Goal: Task Accomplishment & Management: Use online tool/utility

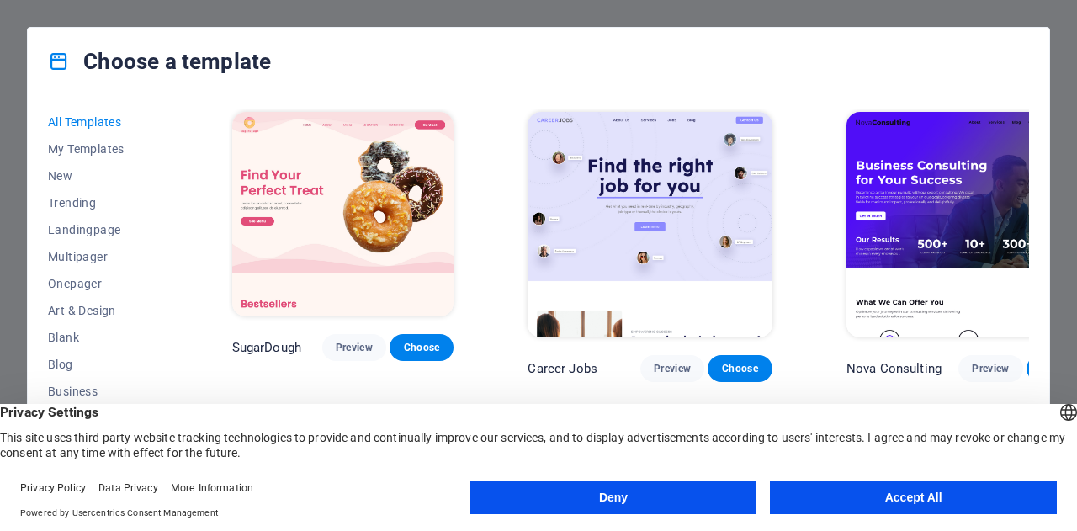
click at [898, 502] on button "Accept All" at bounding box center [913, 498] width 287 height 34
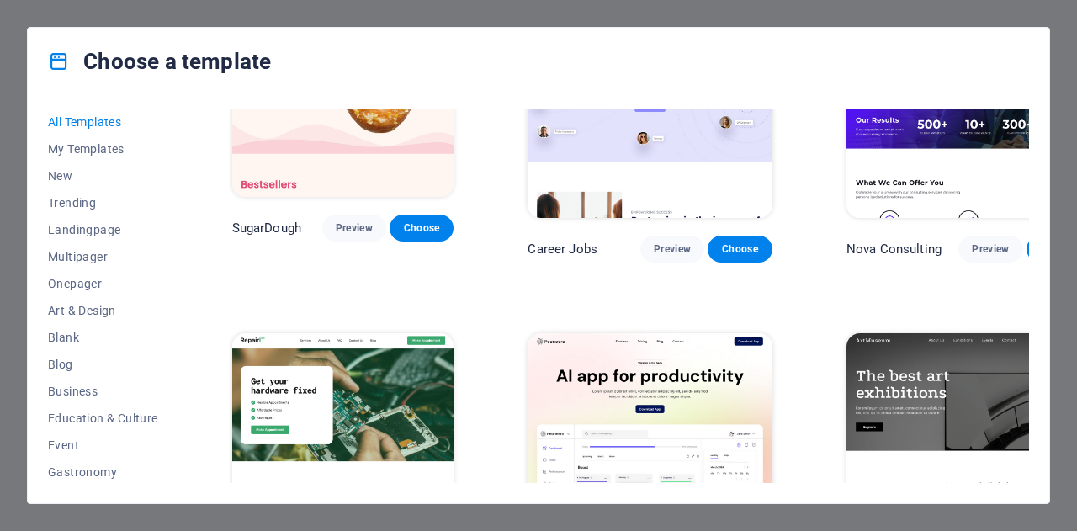
scroll to position [168, 0]
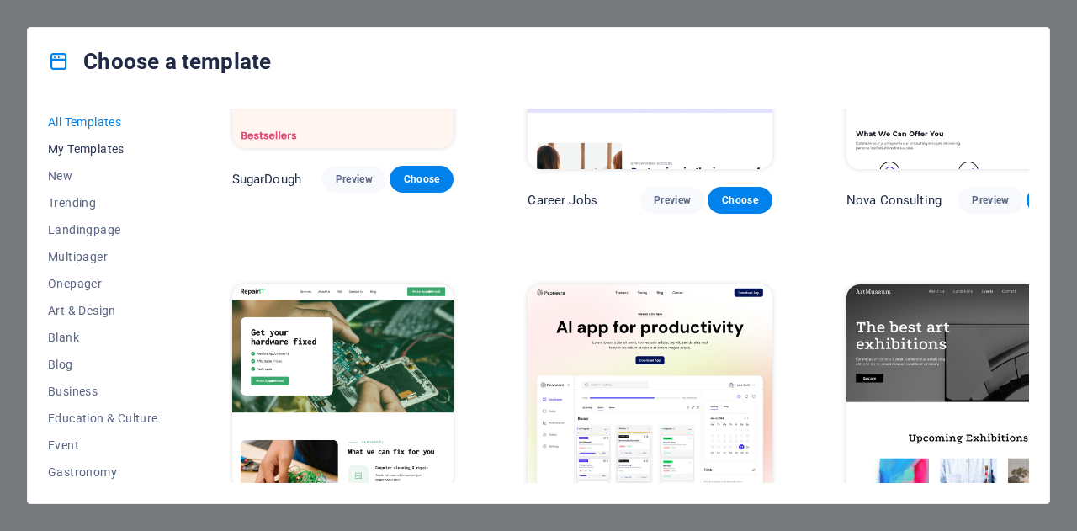
click at [105, 152] on span "My Templates" at bounding box center [103, 148] width 110 height 13
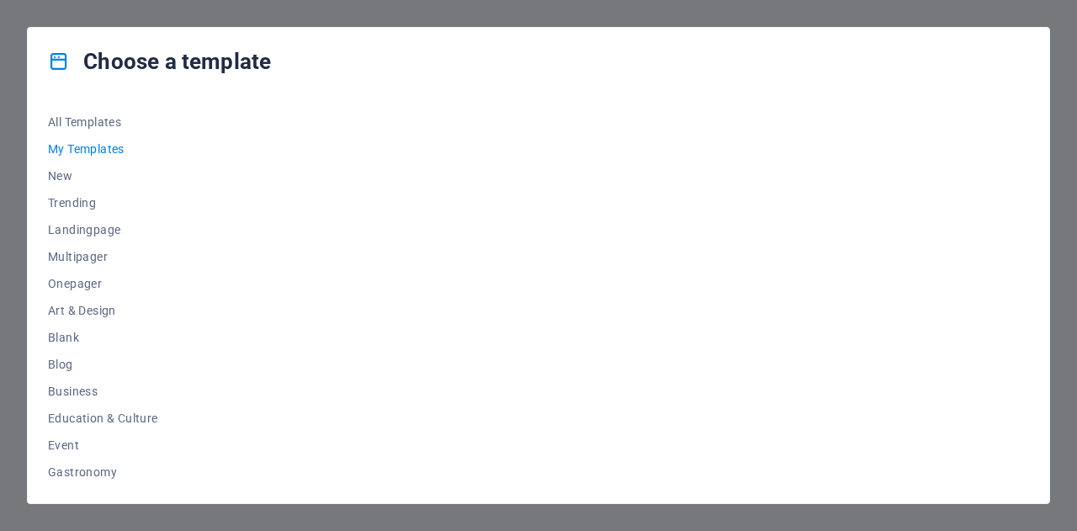
click at [81, 149] on span "My Templates" at bounding box center [103, 148] width 110 height 13
click at [54, 364] on span "Blog" at bounding box center [103, 364] width 110 height 13
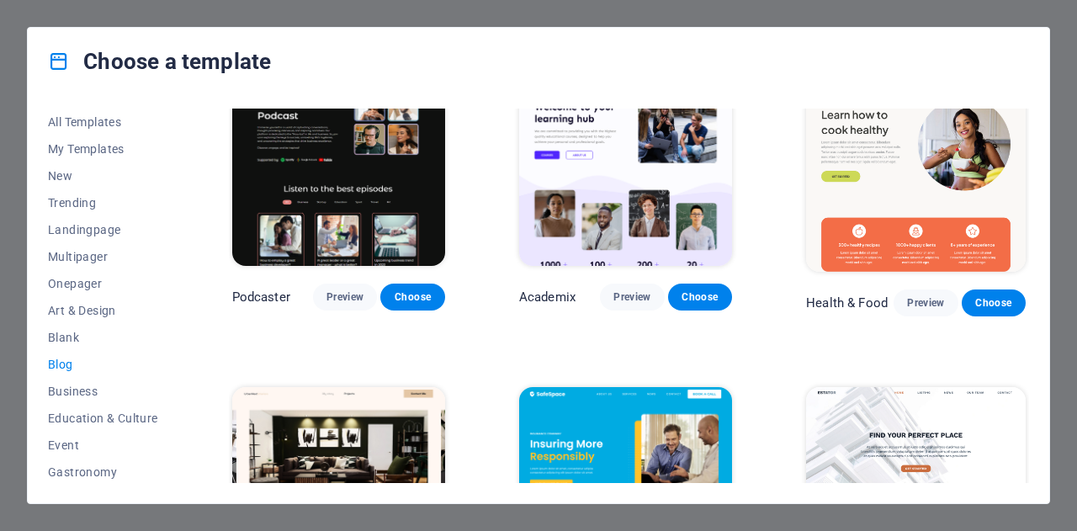
scroll to position [589, 0]
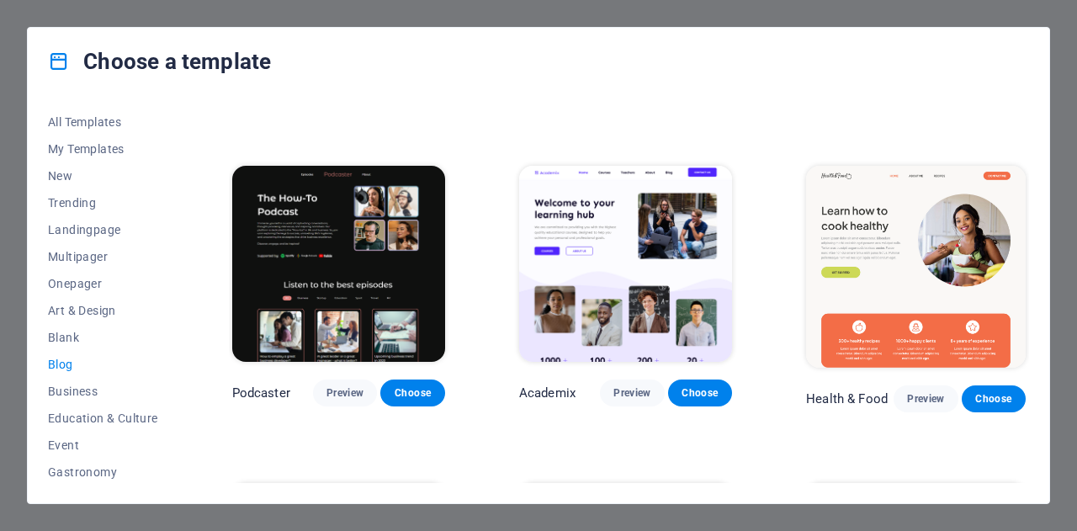
click at [957, 13] on div "Choose a template All Templates My Templates New Trending Landingpage Multipage…" at bounding box center [538, 265] width 1077 height 531
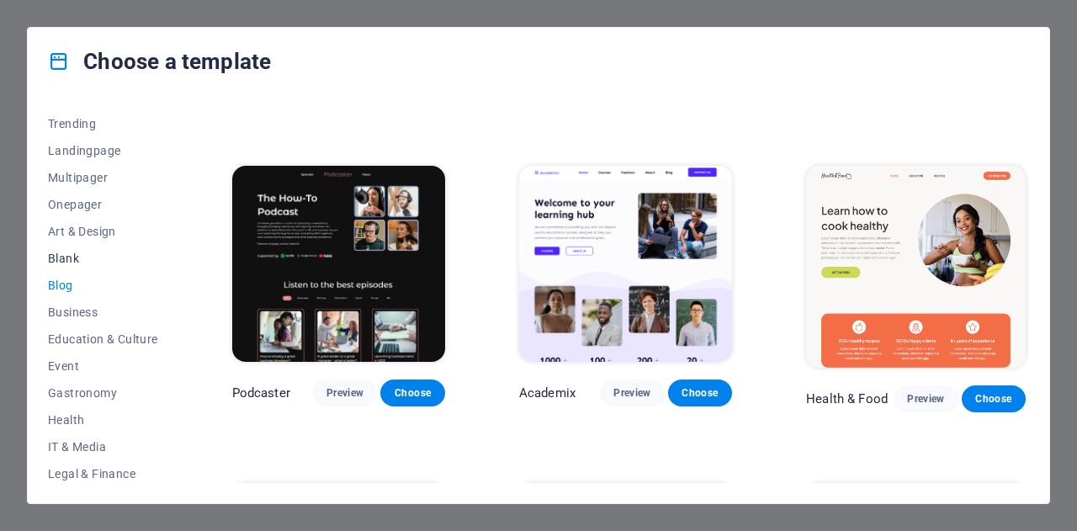
scroll to position [325, 0]
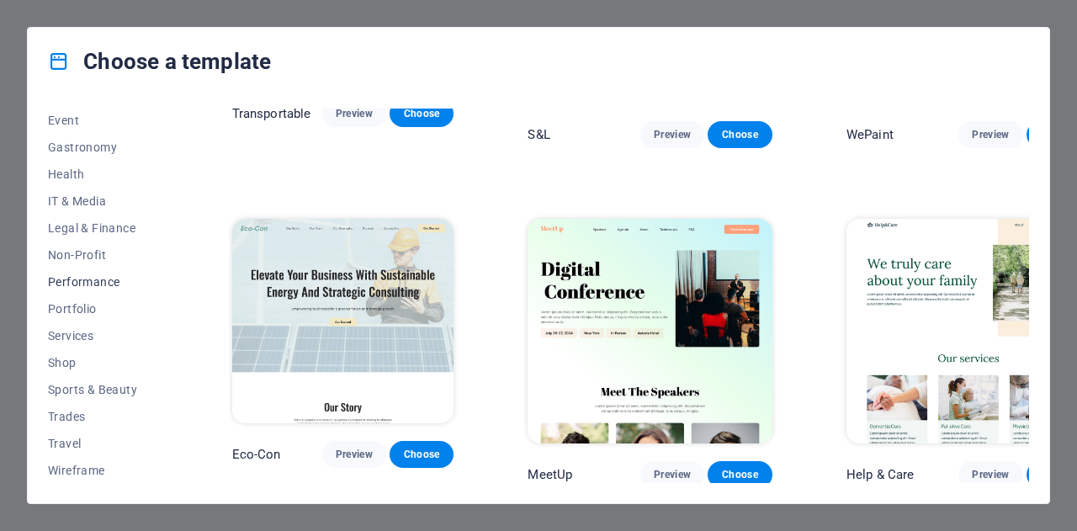
scroll to position [1768, 0]
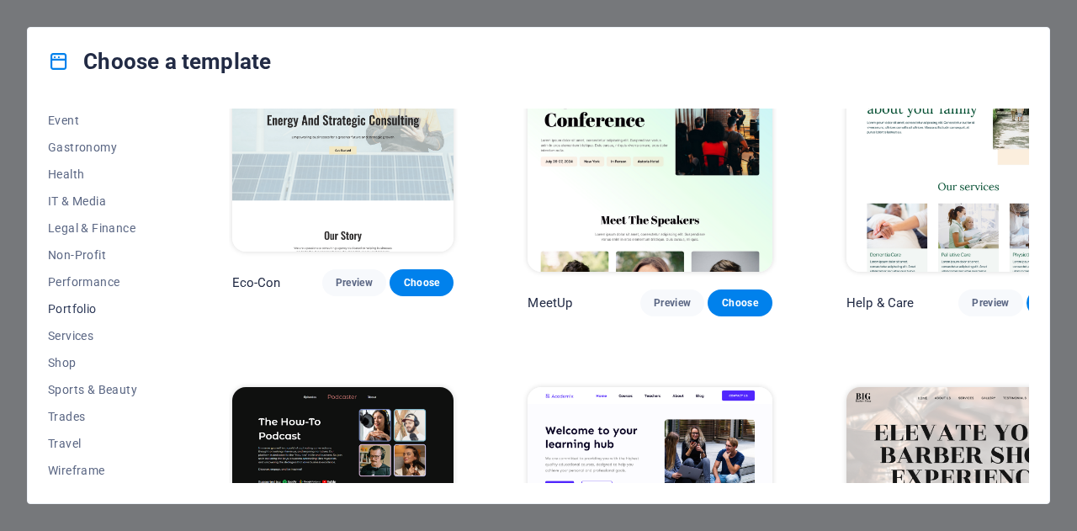
click at [82, 307] on span "Portfolio" at bounding box center [103, 308] width 110 height 13
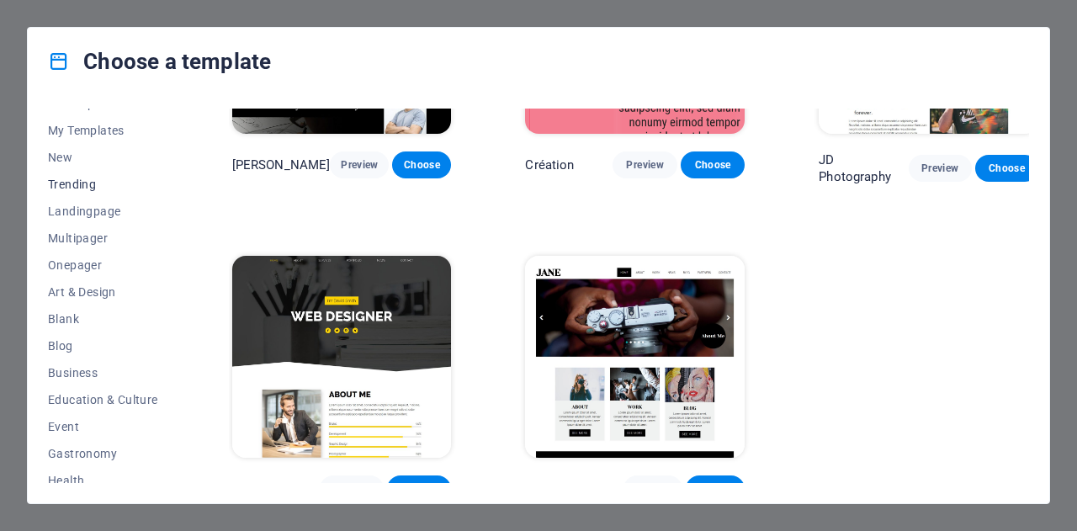
scroll to position [0, 0]
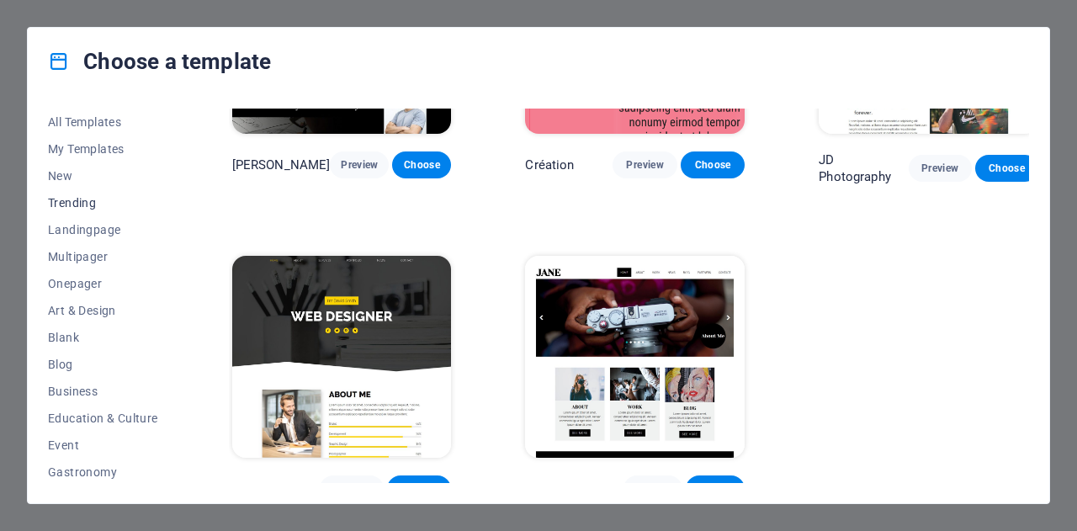
click at [75, 200] on span "Trending" at bounding box center [103, 202] width 110 height 13
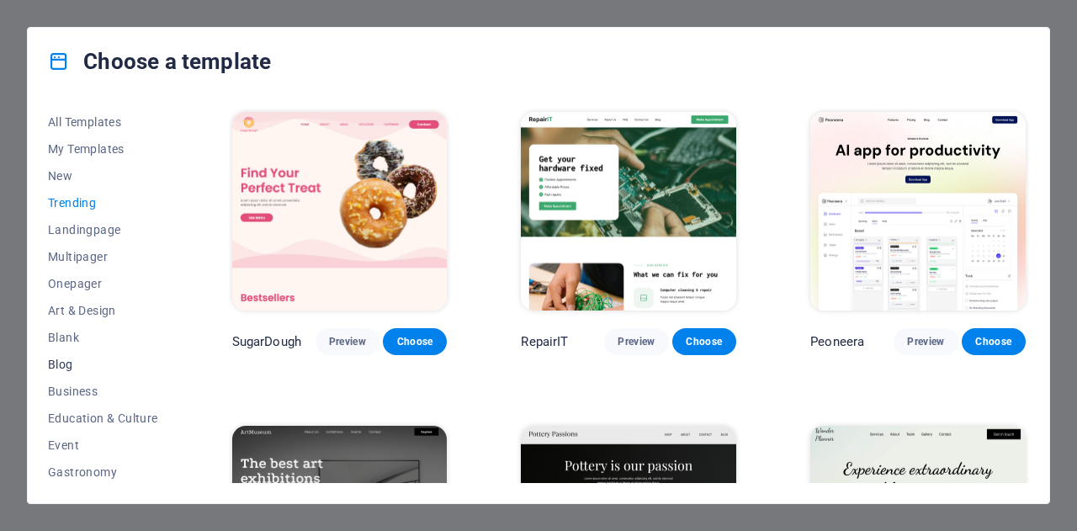
click at [66, 366] on span "Blog" at bounding box center [103, 364] width 110 height 13
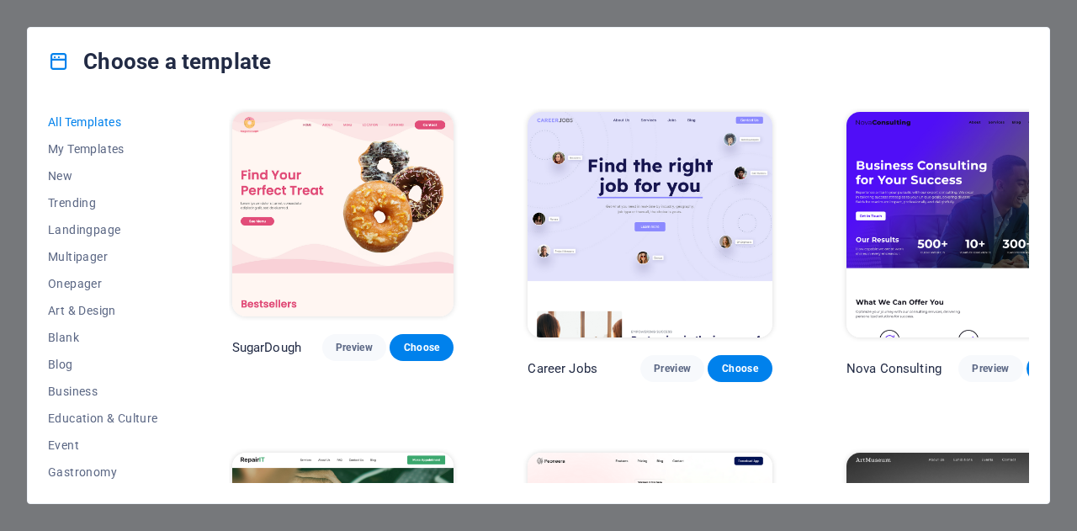
click at [596, 4] on div "Choose a template All Templates My Templates New Trending Landingpage Multipage…" at bounding box center [538, 265] width 1077 height 531
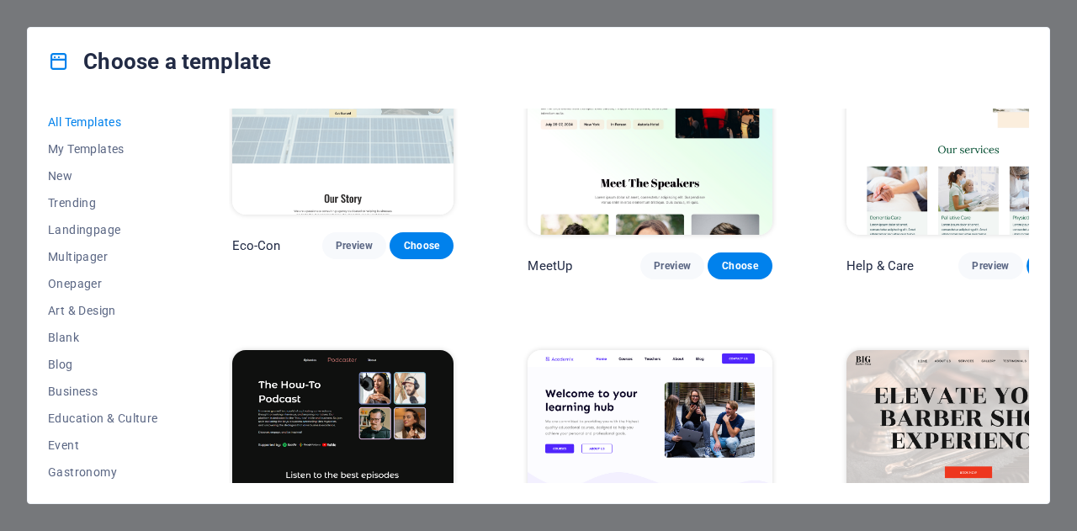
scroll to position [2020, 0]
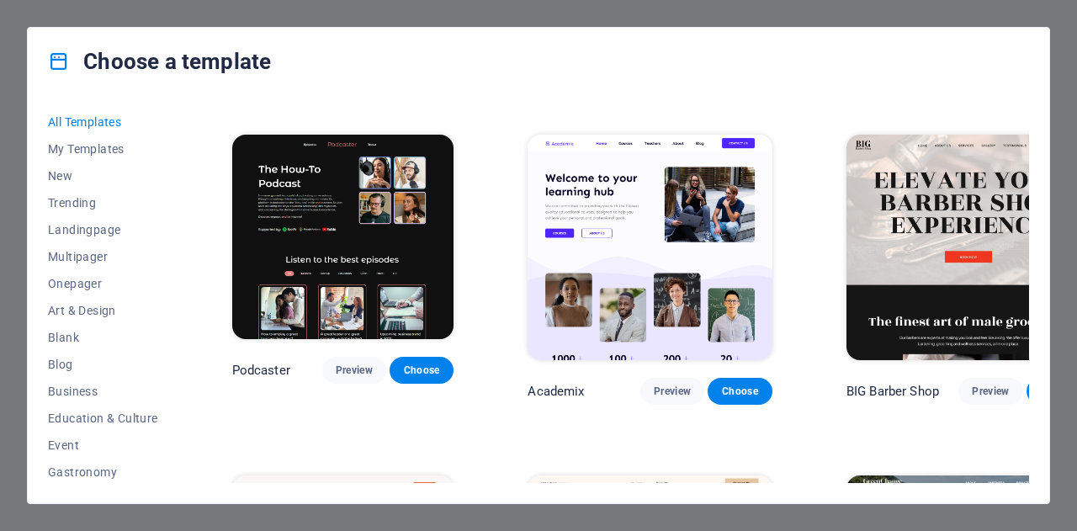
click at [569, 518] on div "Choose a template All Templates My Templates New Trending Landingpage Multipage…" at bounding box center [538, 265] width 1077 height 531
